Goal: Task Accomplishment & Management: Manage account settings

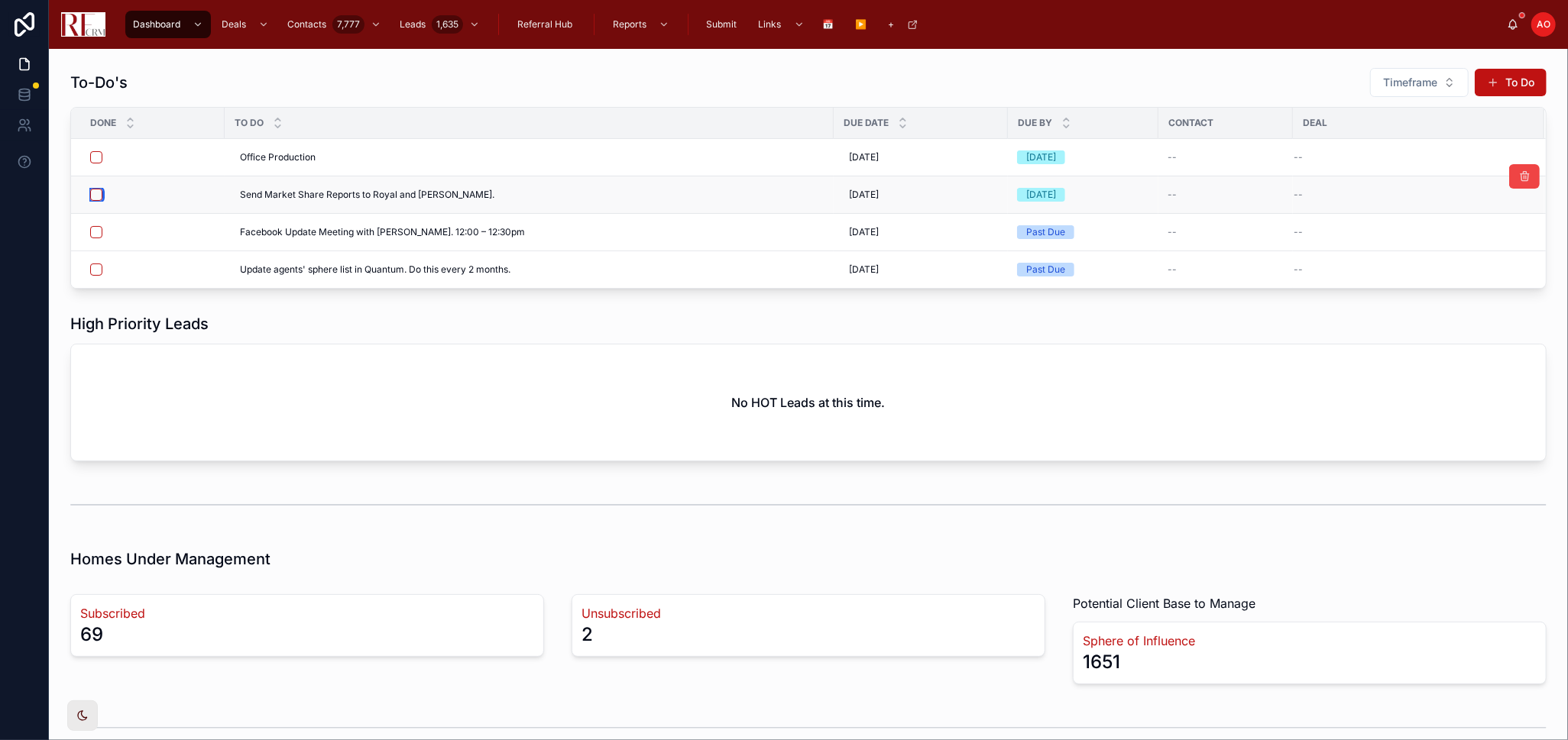
click at [96, 193] on button "button" at bounding box center [96, 194] width 12 height 12
click at [100, 237] on button "button" at bounding box center [96, 231] width 12 height 12
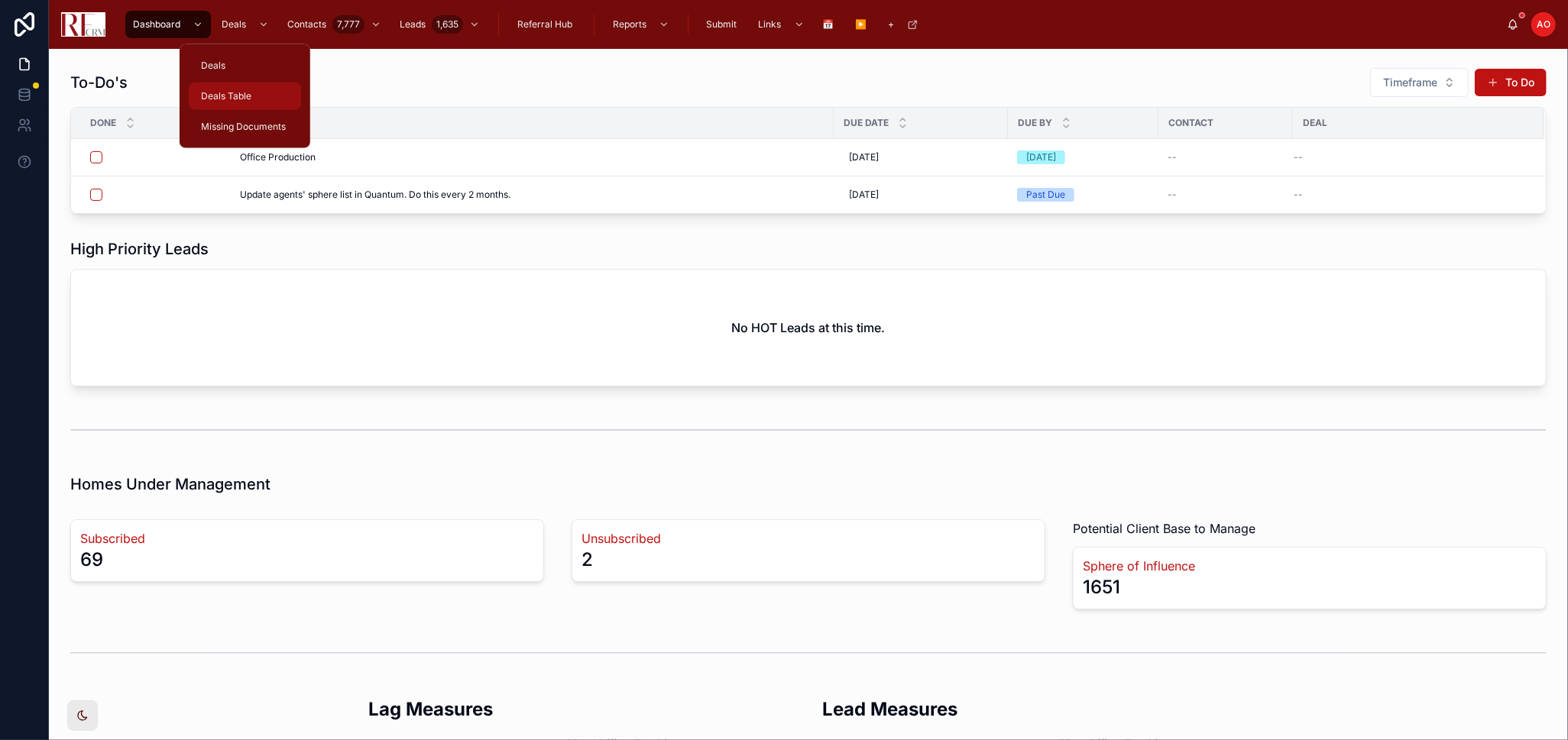
click at [273, 92] on div "Deals Table" at bounding box center [245, 96] width 94 height 25
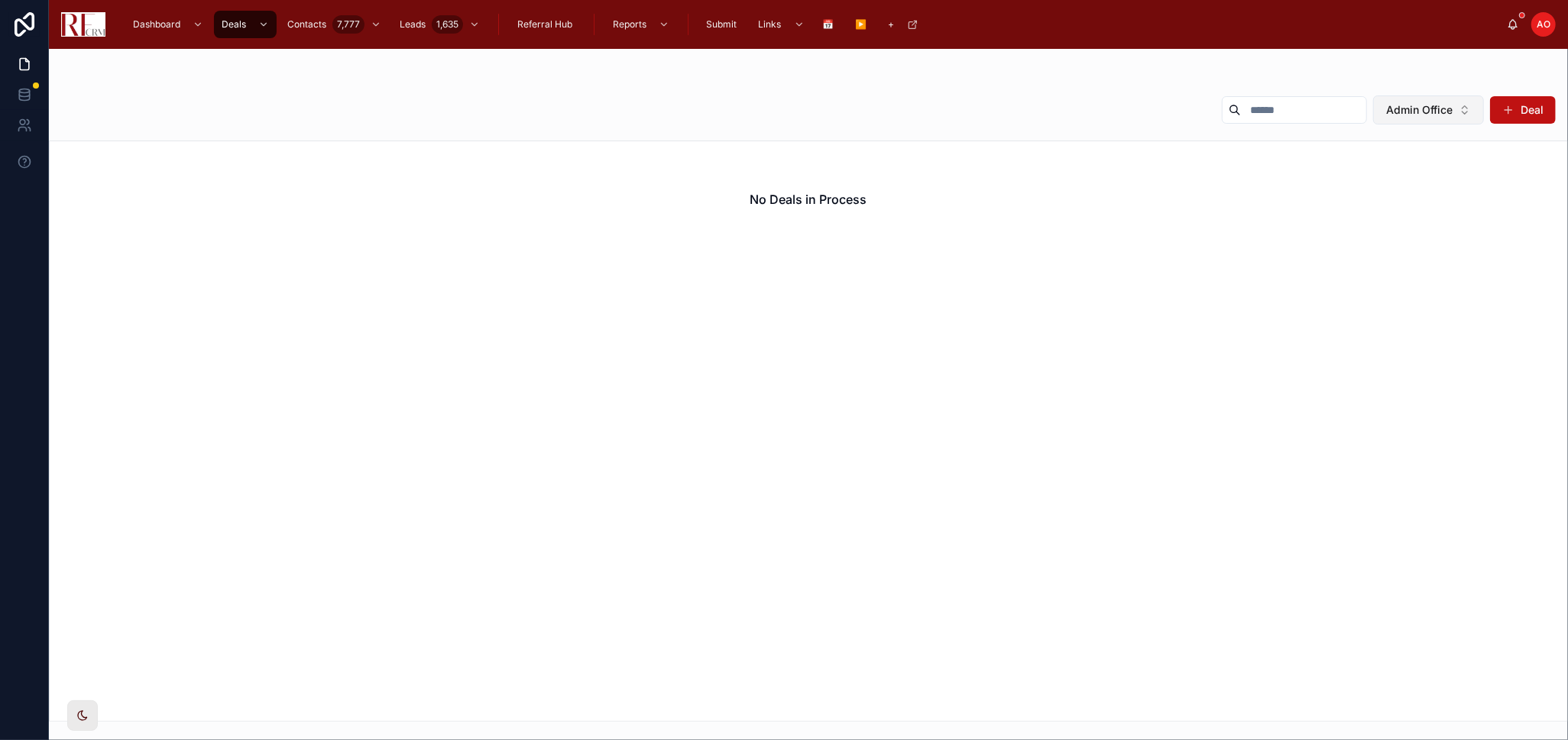
click at [1453, 110] on button "Admin Office" at bounding box center [1428, 109] width 111 height 29
click at [1414, 169] on div "None" at bounding box center [1428, 172] width 183 height 25
click at [1456, 113] on button "Assigned Agent" at bounding box center [1420, 109] width 126 height 29
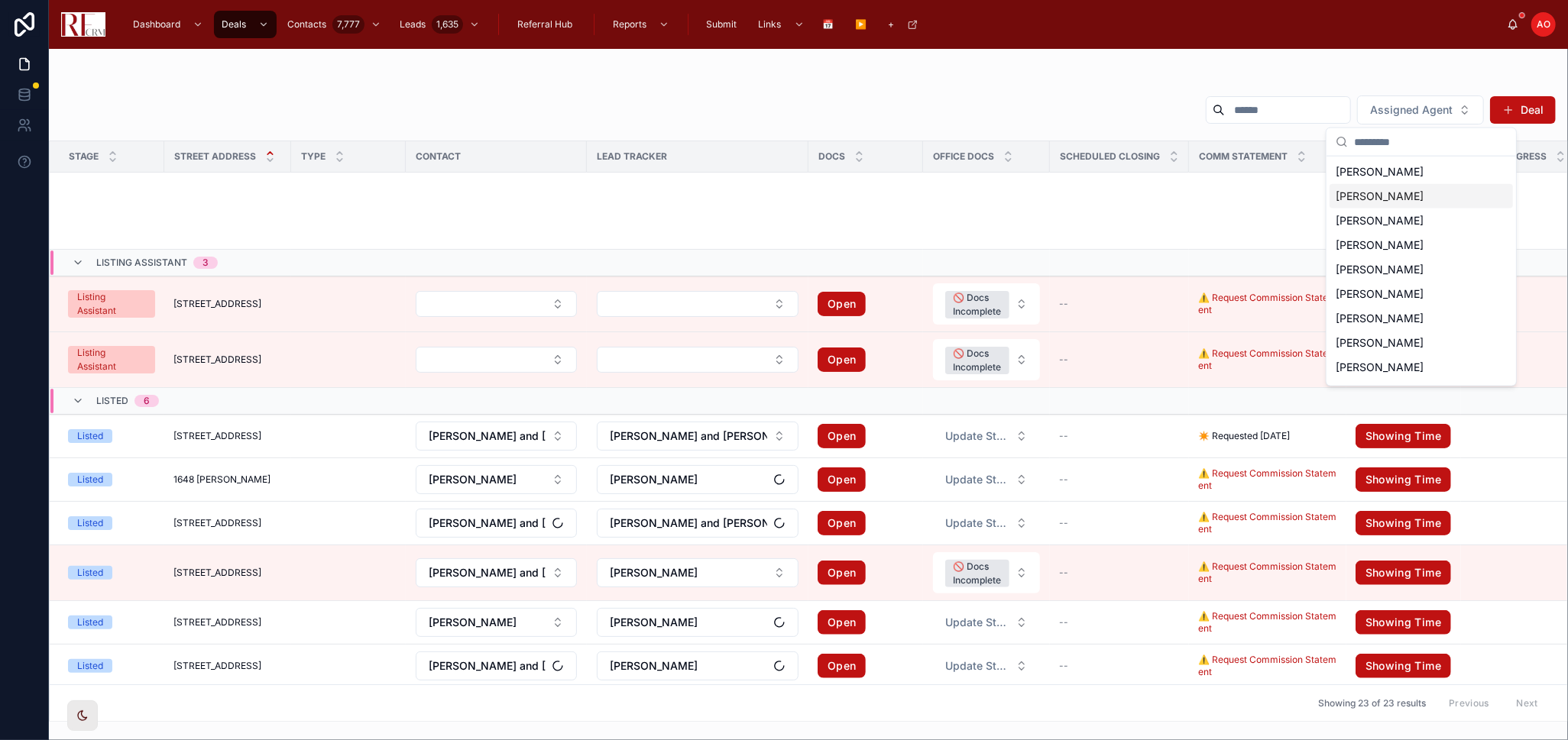
scroll to position [530, 0]
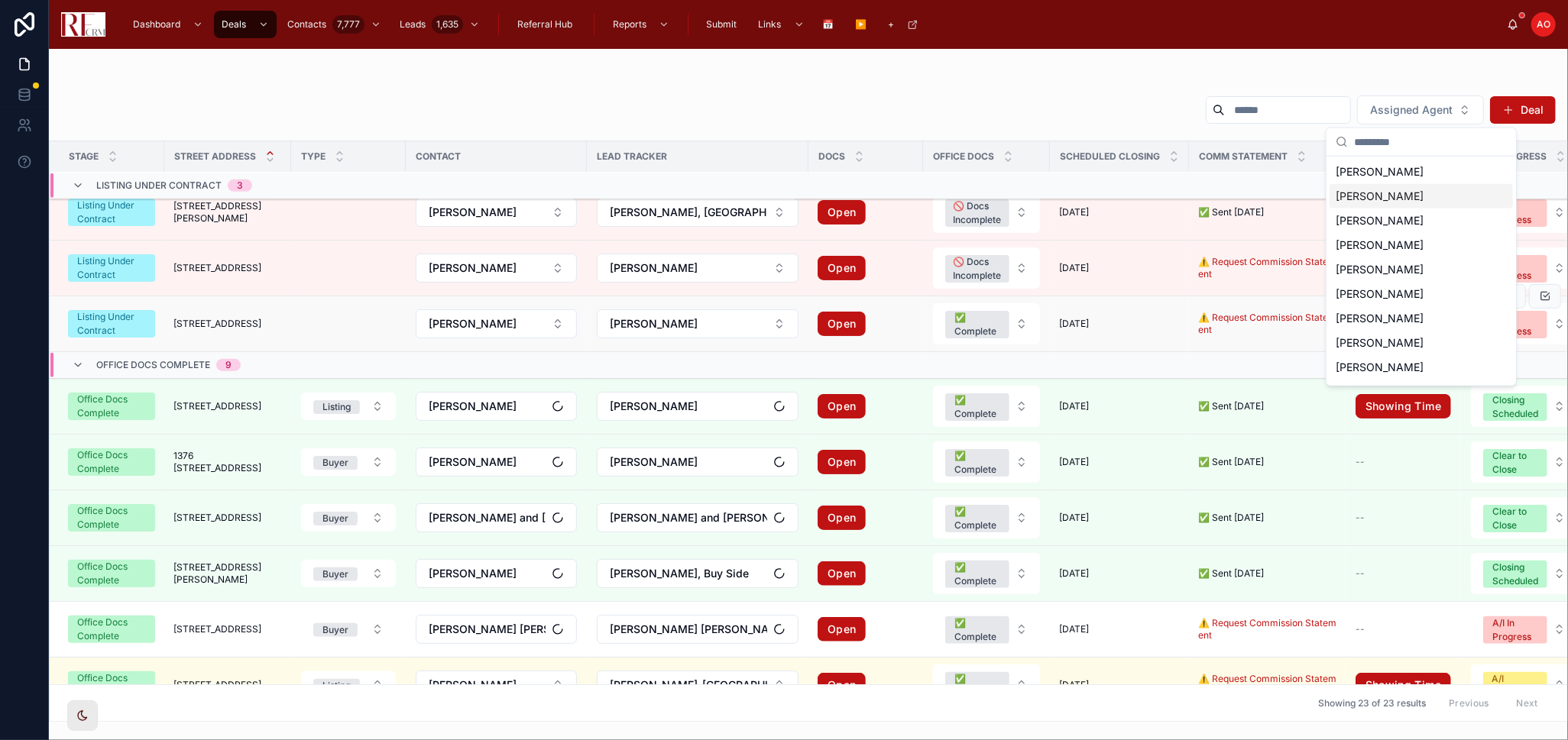
click at [227, 317] on td "[STREET_ADDRESS] [STREET_ADDRESS]" at bounding box center [227, 324] width 126 height 56
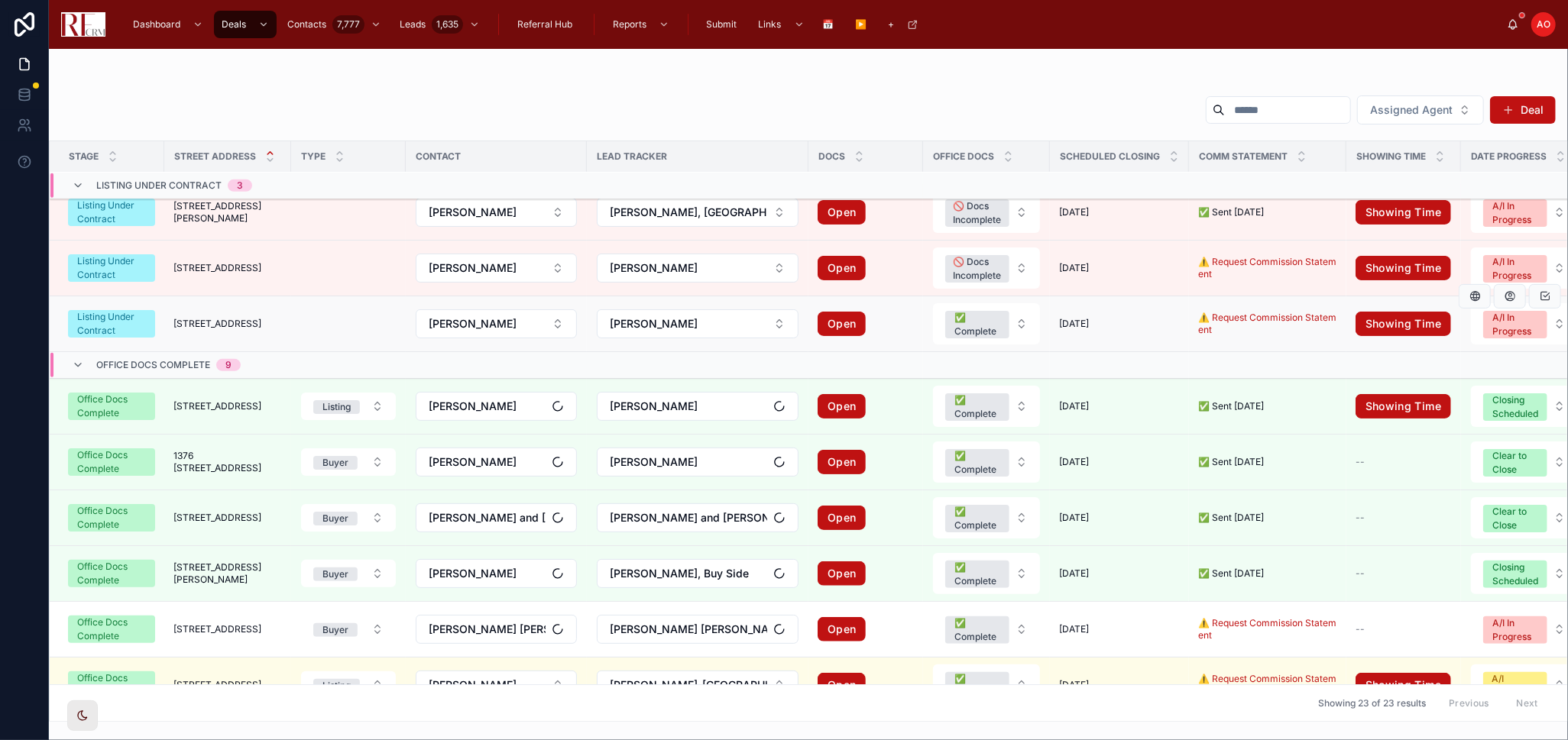
click at [223, 322] on span "[STREET_ADDRESS]" at bounding box center [217, 323] width 88 height 12
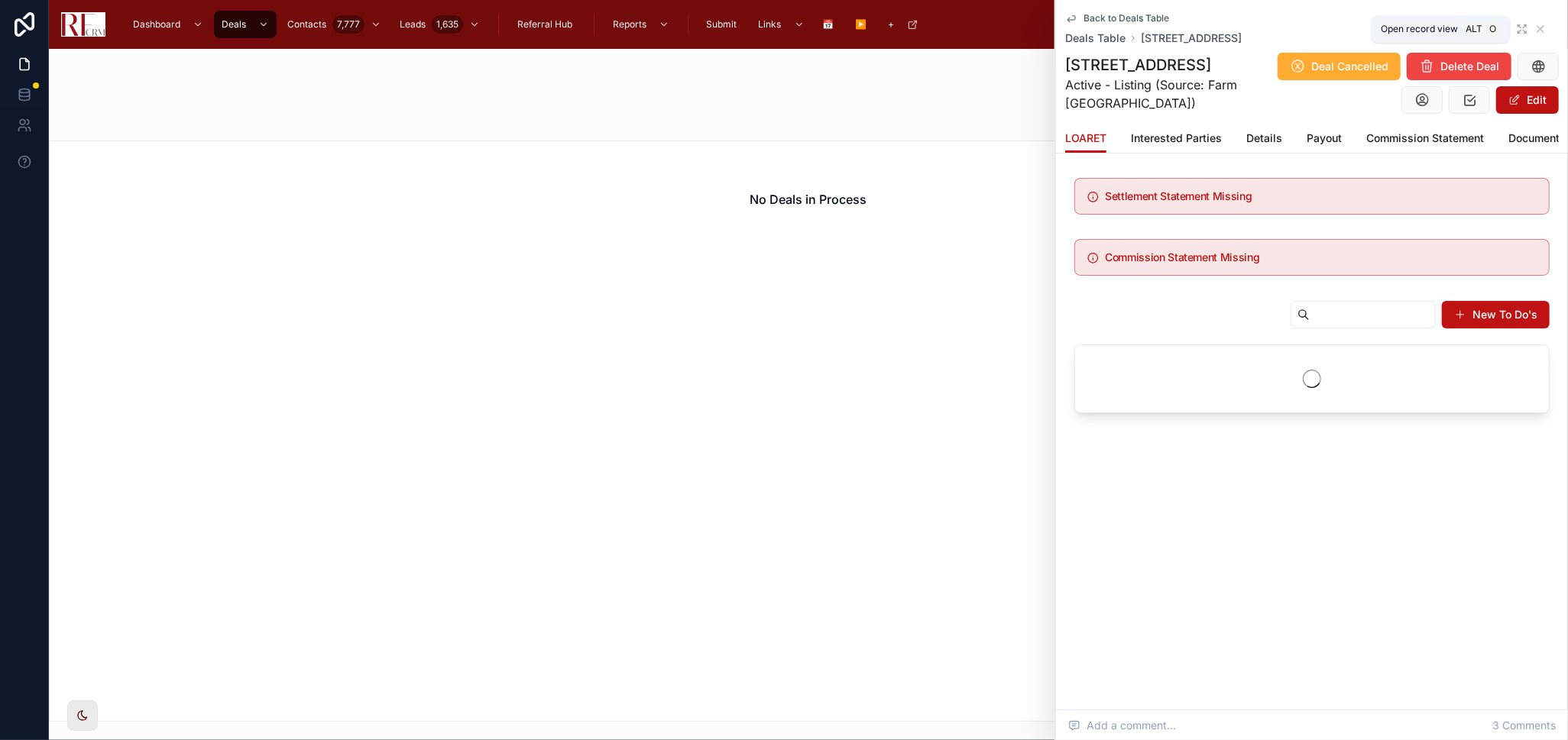
click at [1522, 28] on icon at bounding box center [1522, 29] width 12 height 12
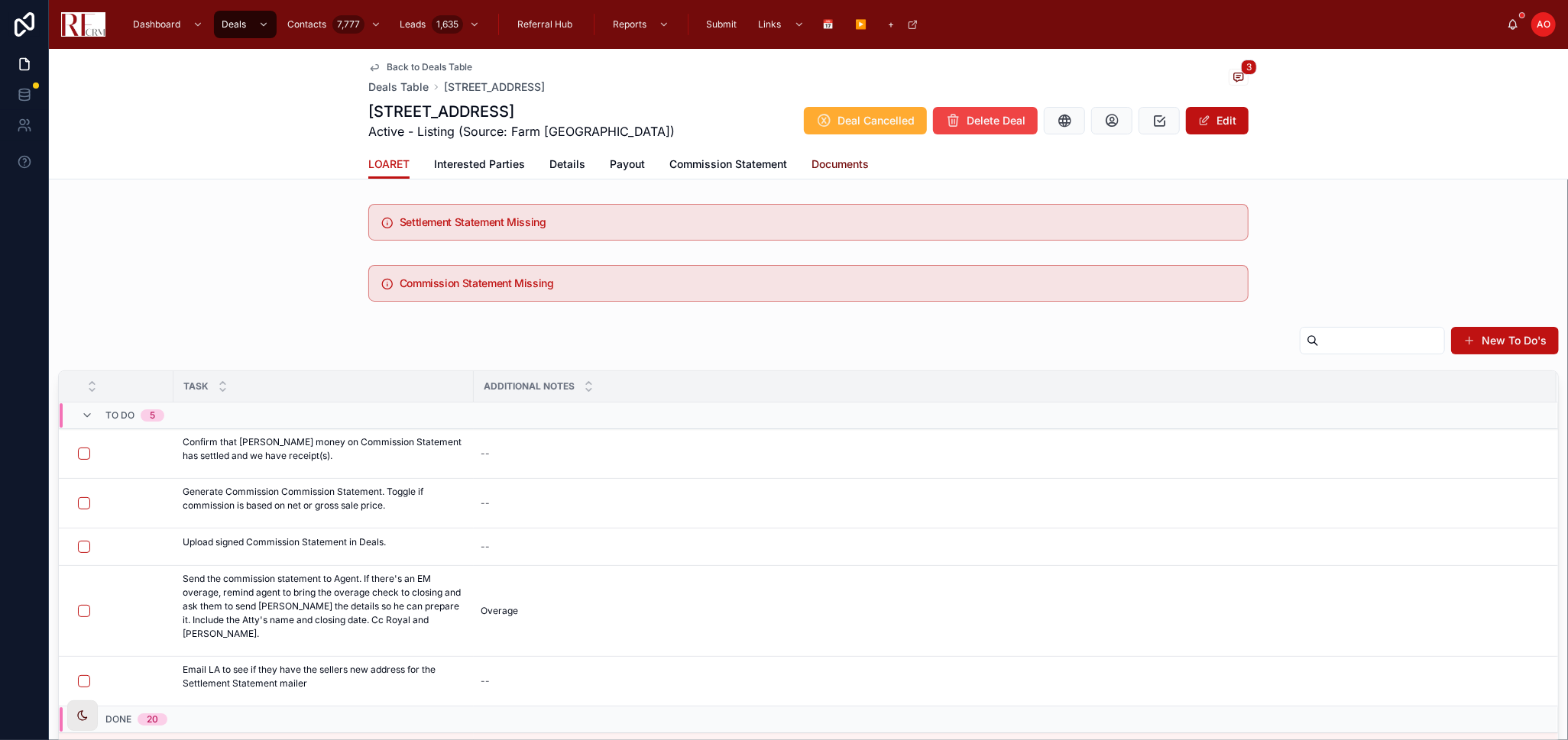
click at [840, 163] on span "Documents" at bounding box center [840, 164] width 57 height 16
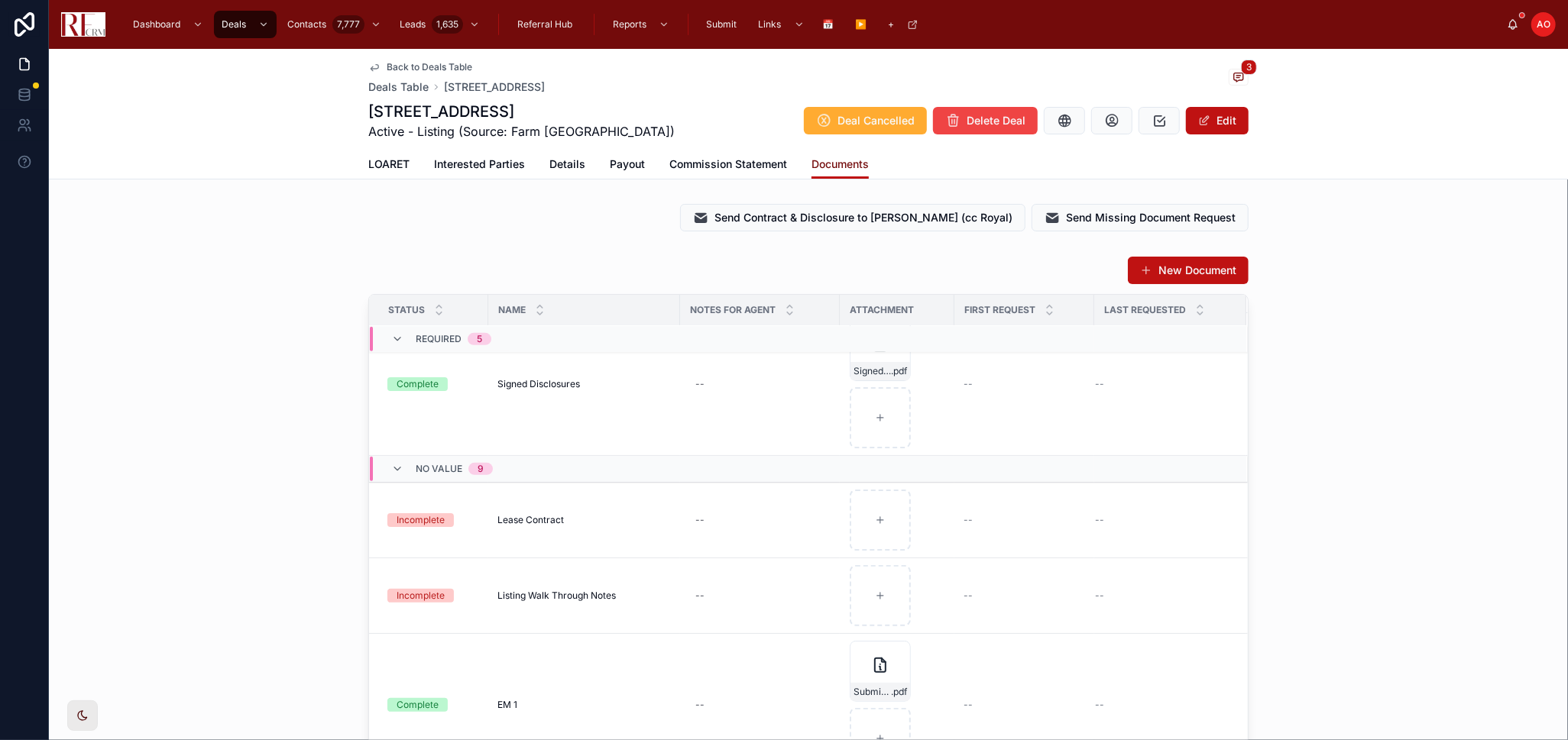
scroll to position [764, 0]
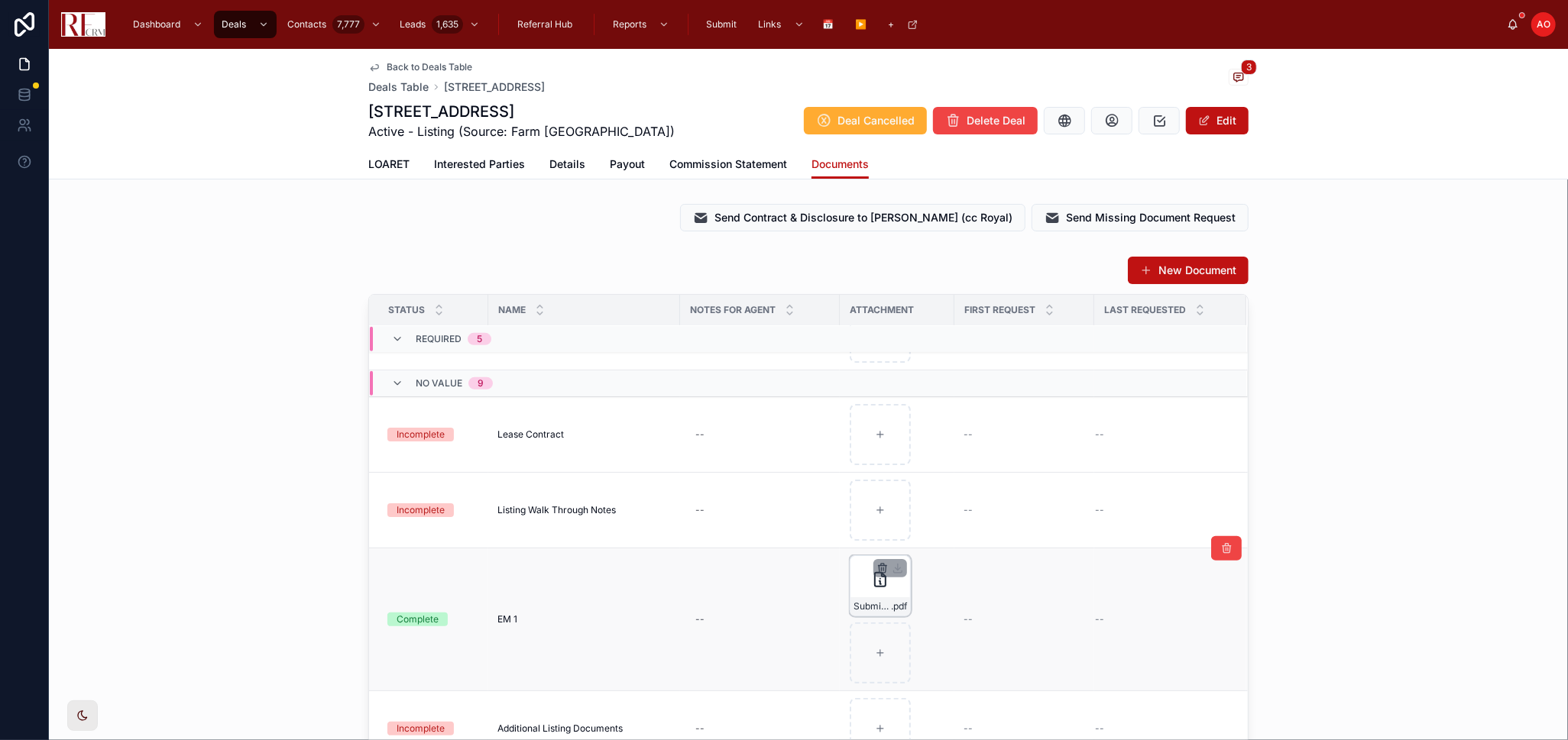
click at [878, 568] on icon "button" at bounding box center [883, 568] width 12 height 12
click at [910, 542] on icon "button" at bounding box center [910, 541] width 0 height 3
click at [1186, 550] on icon at bounding box center [1192, 548] width 12 height 12
click at [1465, 505] on div "New Document Status Name Notes for Agent Attachment First Request Last Requeste…" at bounding box center [809, 553] width 1519 height 607
click at [569, 167] on span "Details" at bounding box center [567, 164] width 36 height 16
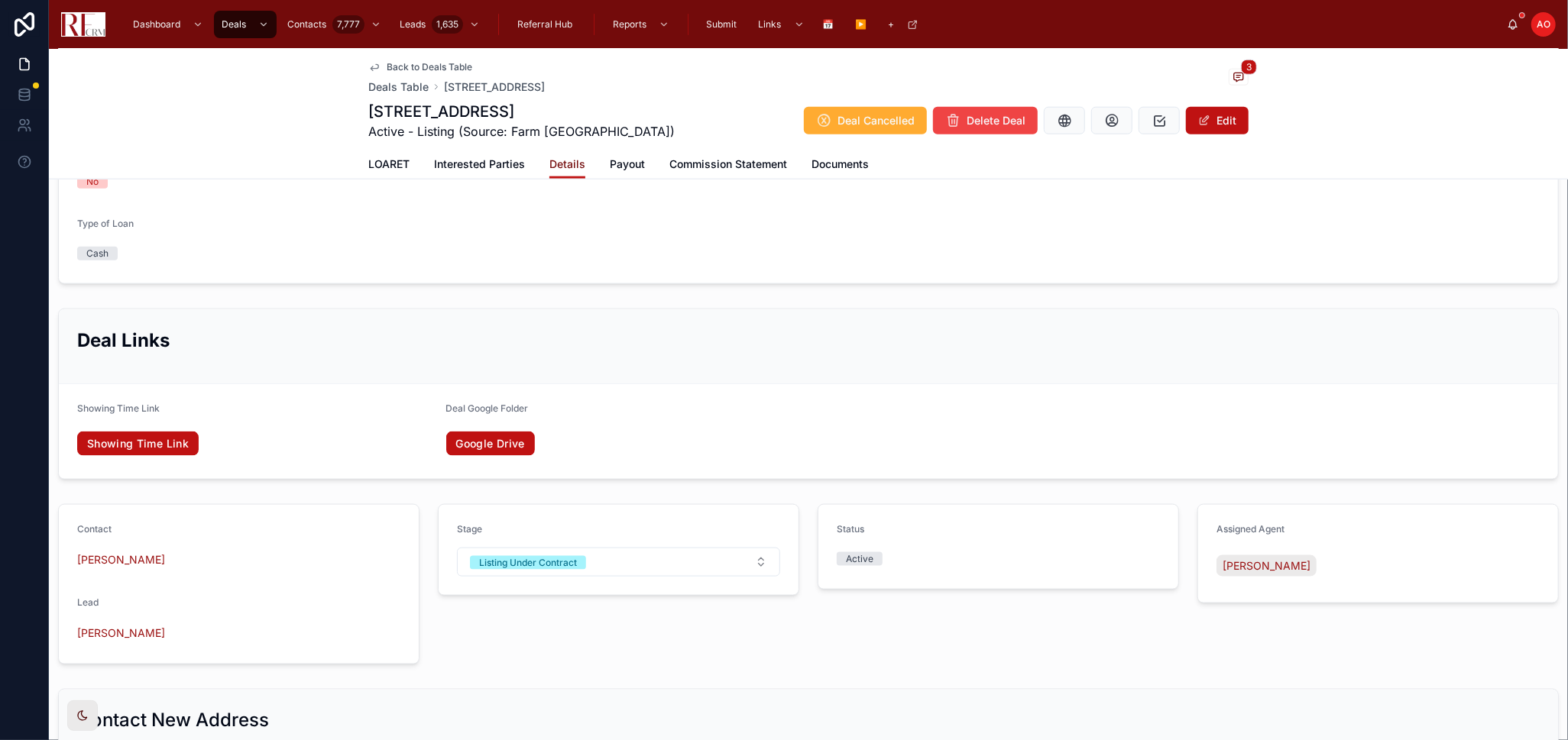
scroll to position [1571, 0]
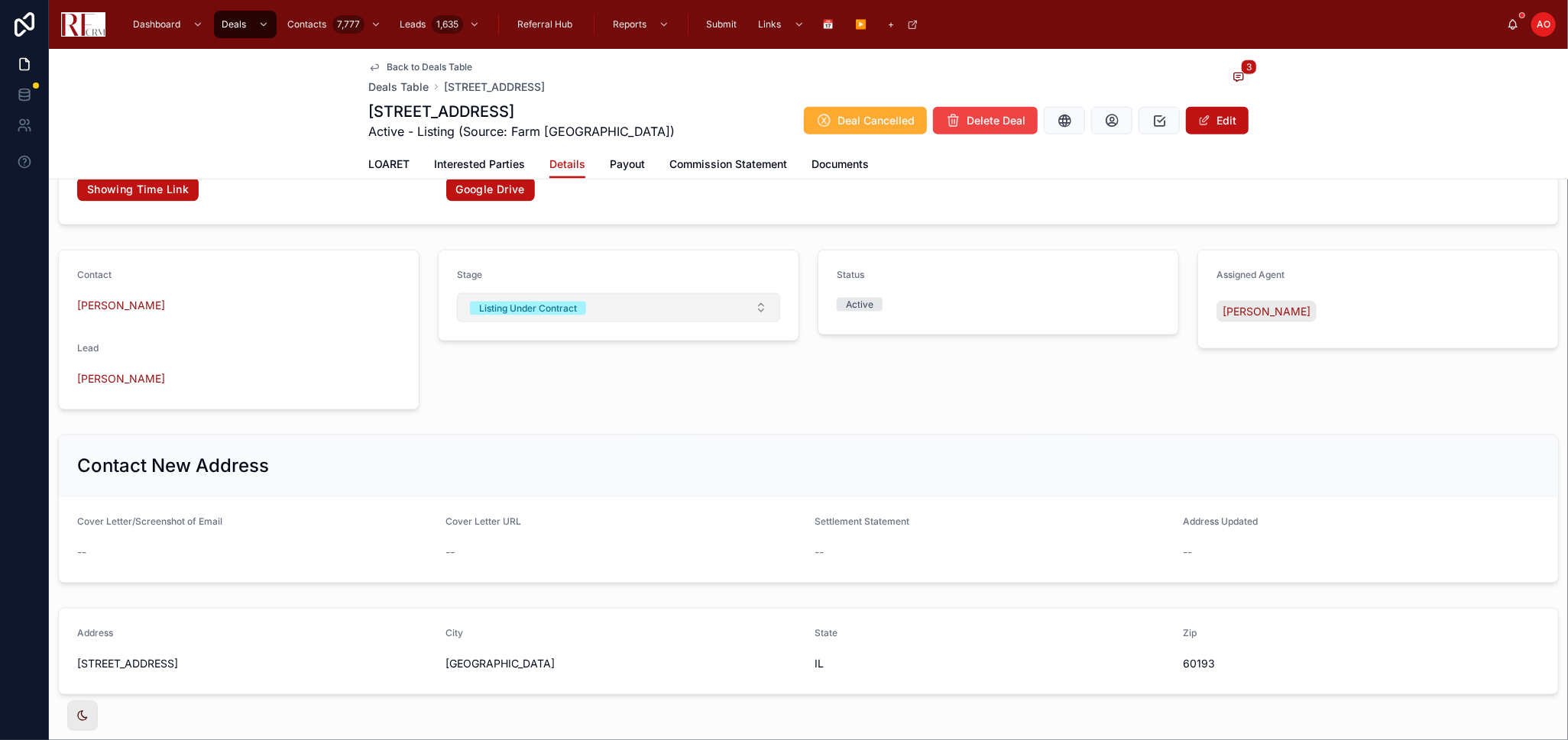
click at [766, 302] on button "Listing Under Contract" at bounding box center [619, 307] width 323 height 29
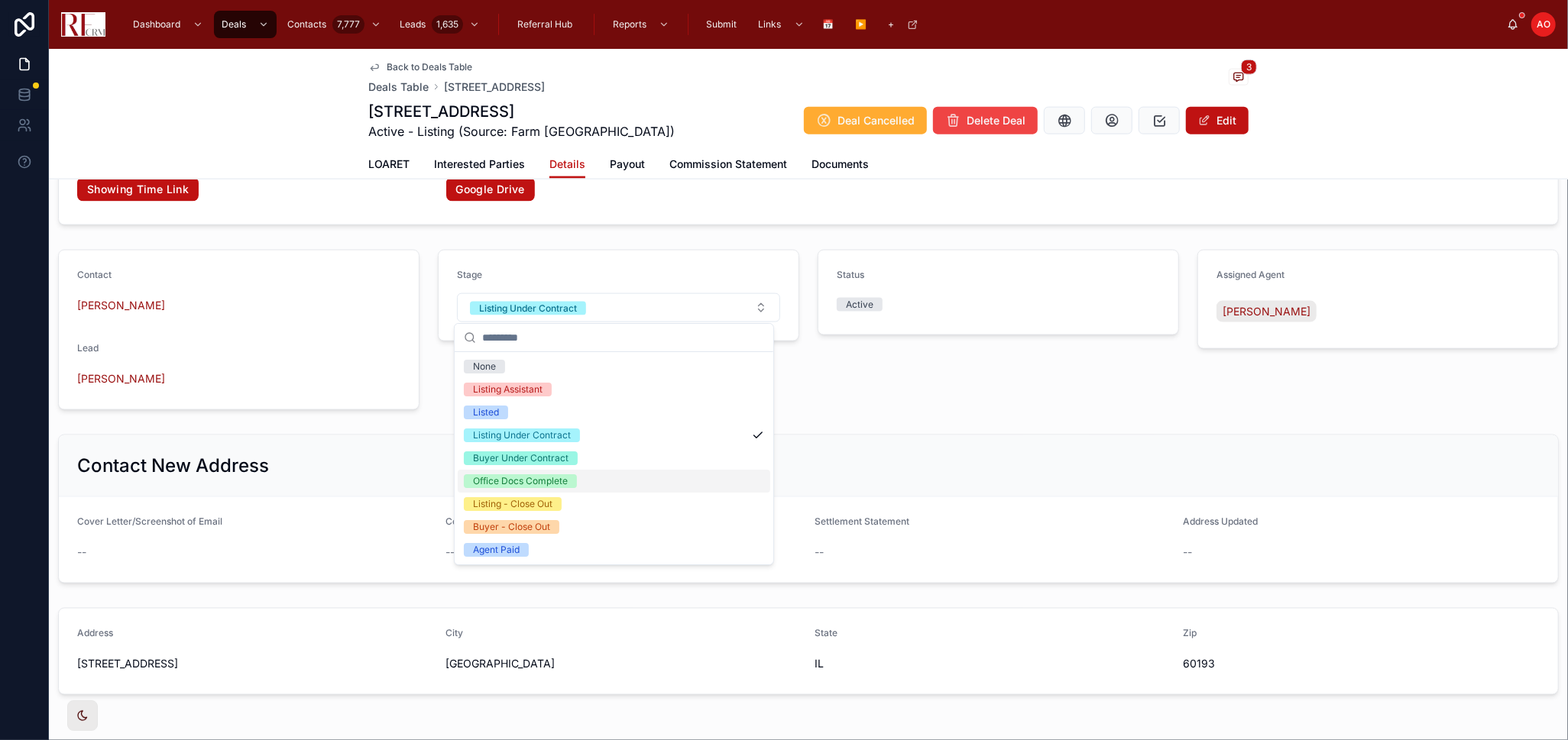
click at [625, 479] on div "Office Docs Complete" at bounding box center [613, 481] width 313 height 23
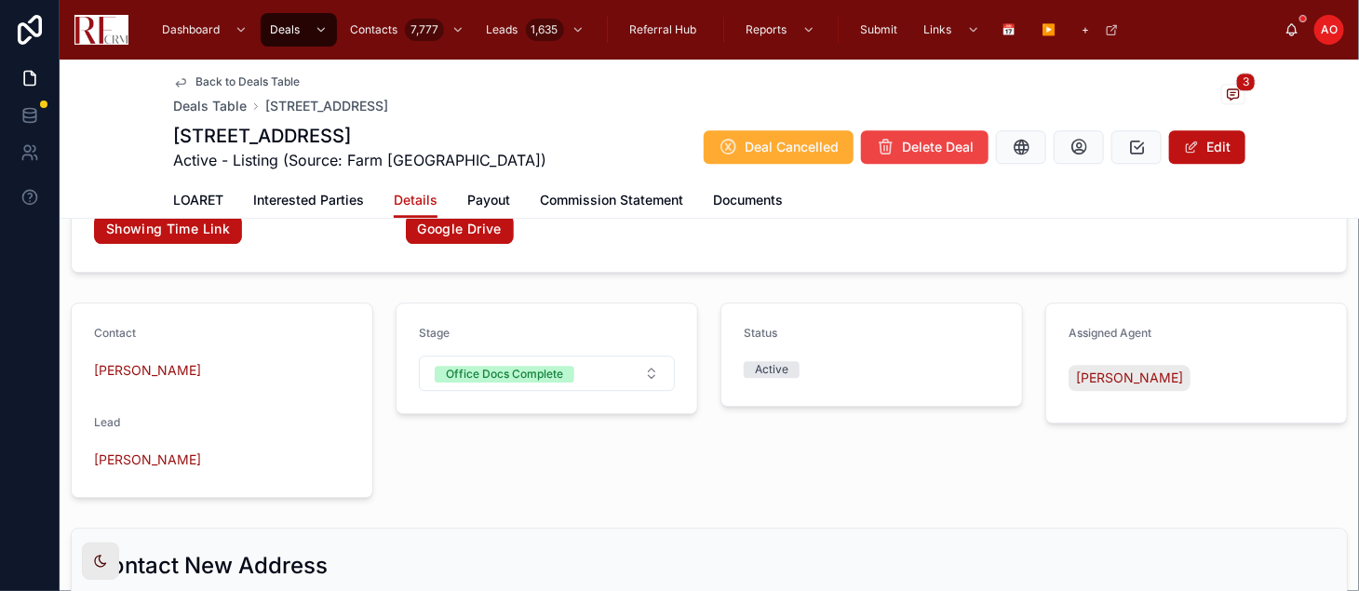
scroll to position [1912, 0]
